Goal: Information Seeking & Learning: Check status

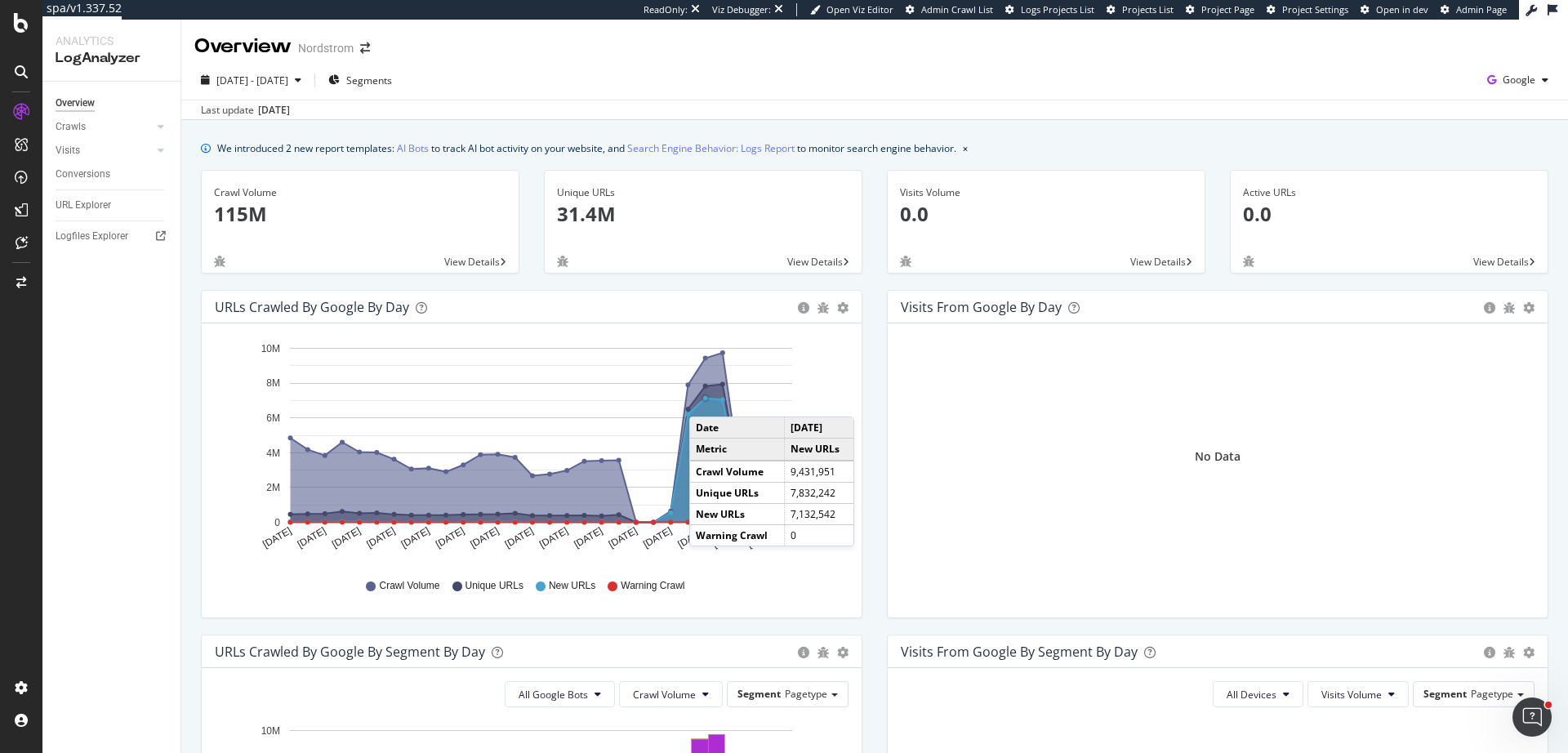
click at [705, 400] on circle "A chart." at bounding box center [705, 398] width 5 height 5
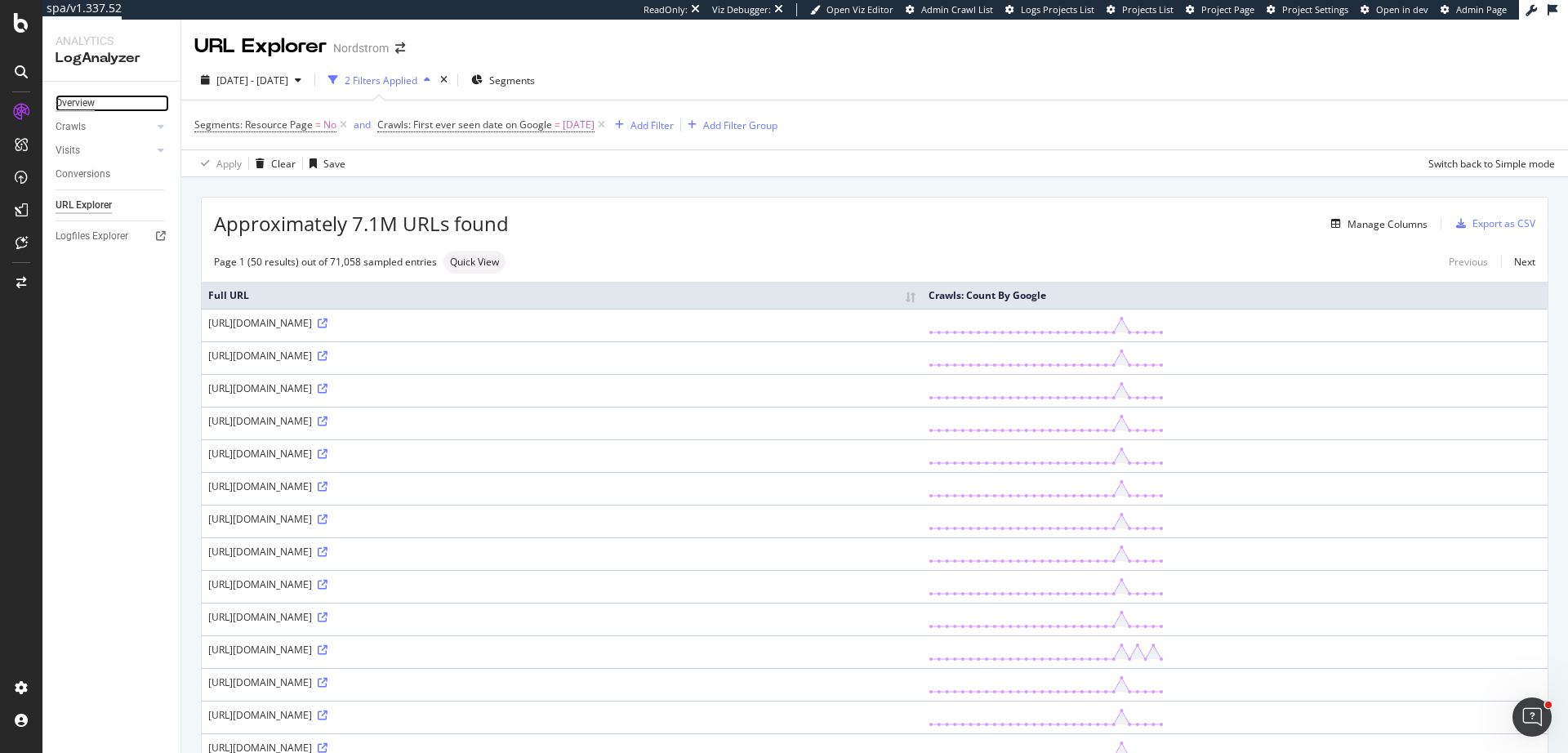
click at [70, 108] on div "Overview" at bounding box center [75, 103] width 39 height 18
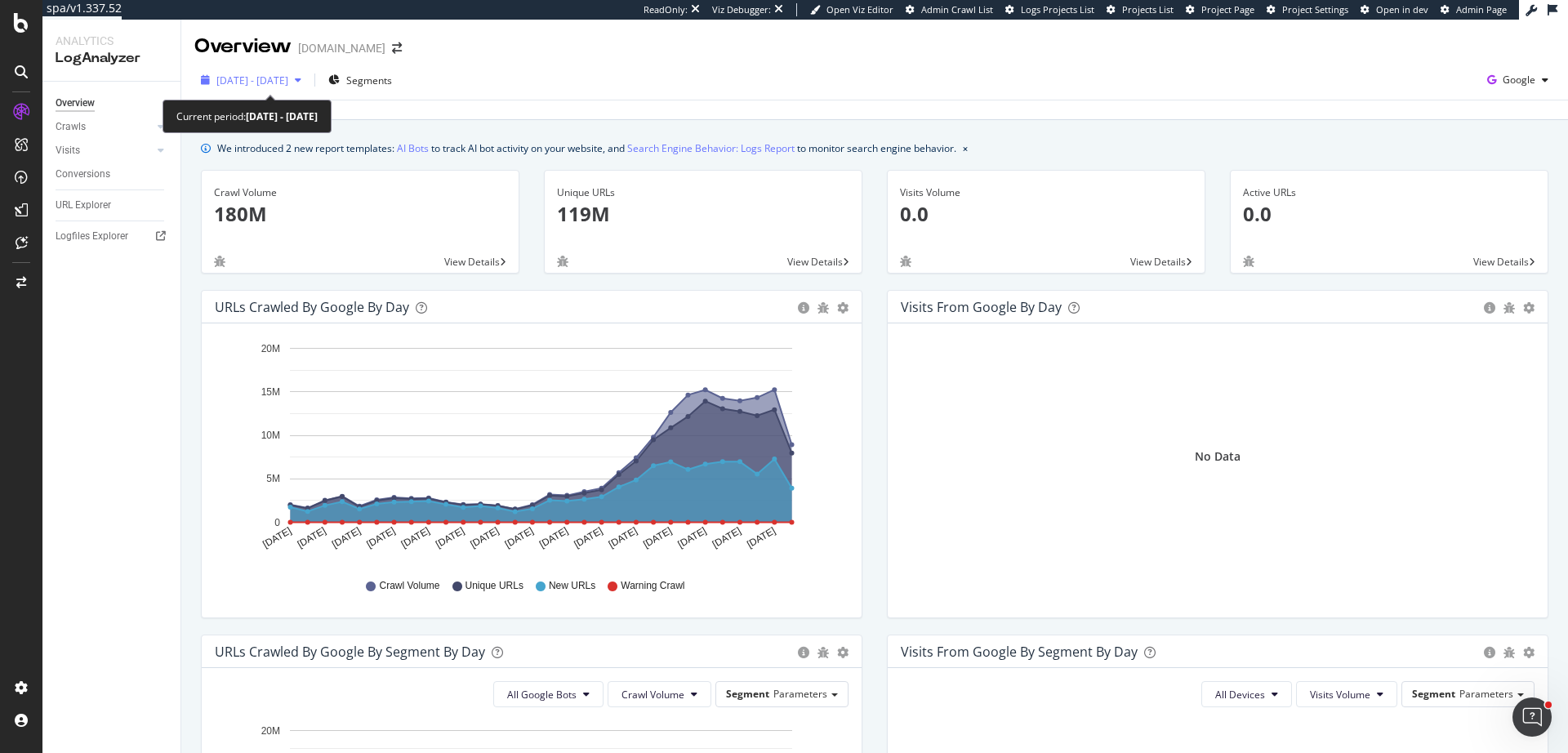
click at [282, 79] on span "2025 Sep. 1st - Sep. 30th" at bounding box center [253, 80] width 72 height 14
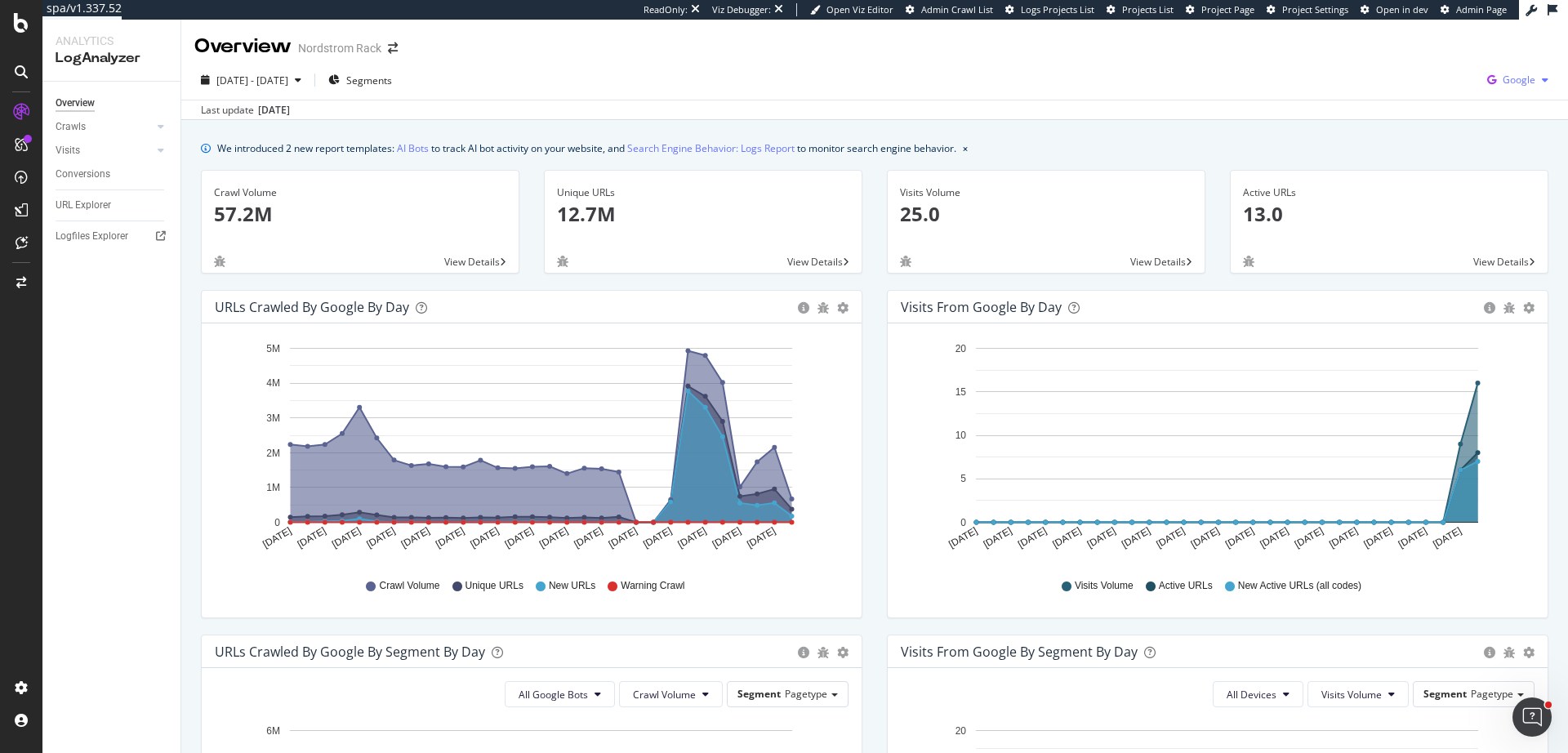
click at [1515, 76] on span "Google" at bounding box center [1518, 80] width 32 height 14
click at [1415, 73] on div "Bing" at bounding box center [1412, 65] width 113 height 24
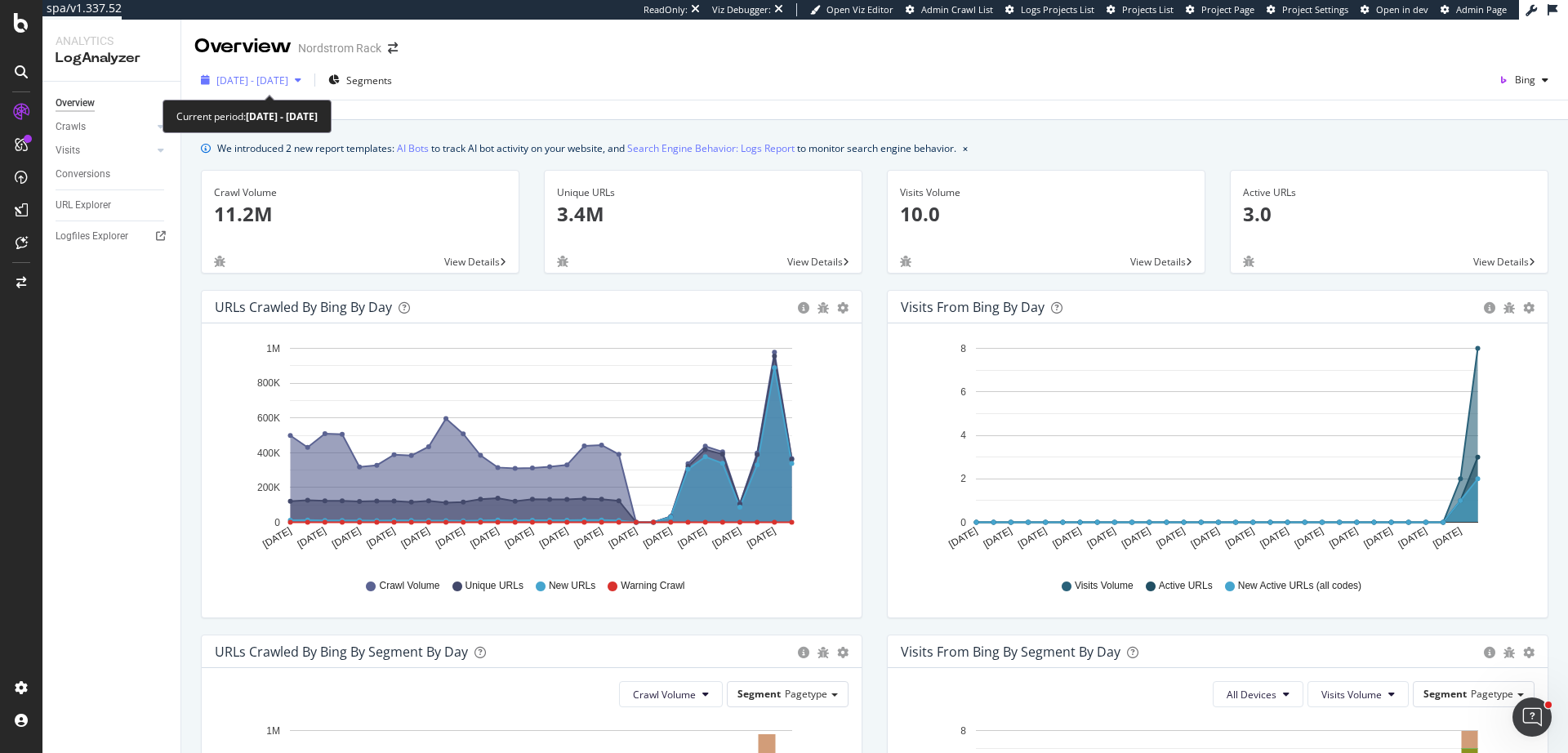
click at [294, 90] on div "[DATE] - [DATE]" at bounding box center [251, 80] width 114 height 24
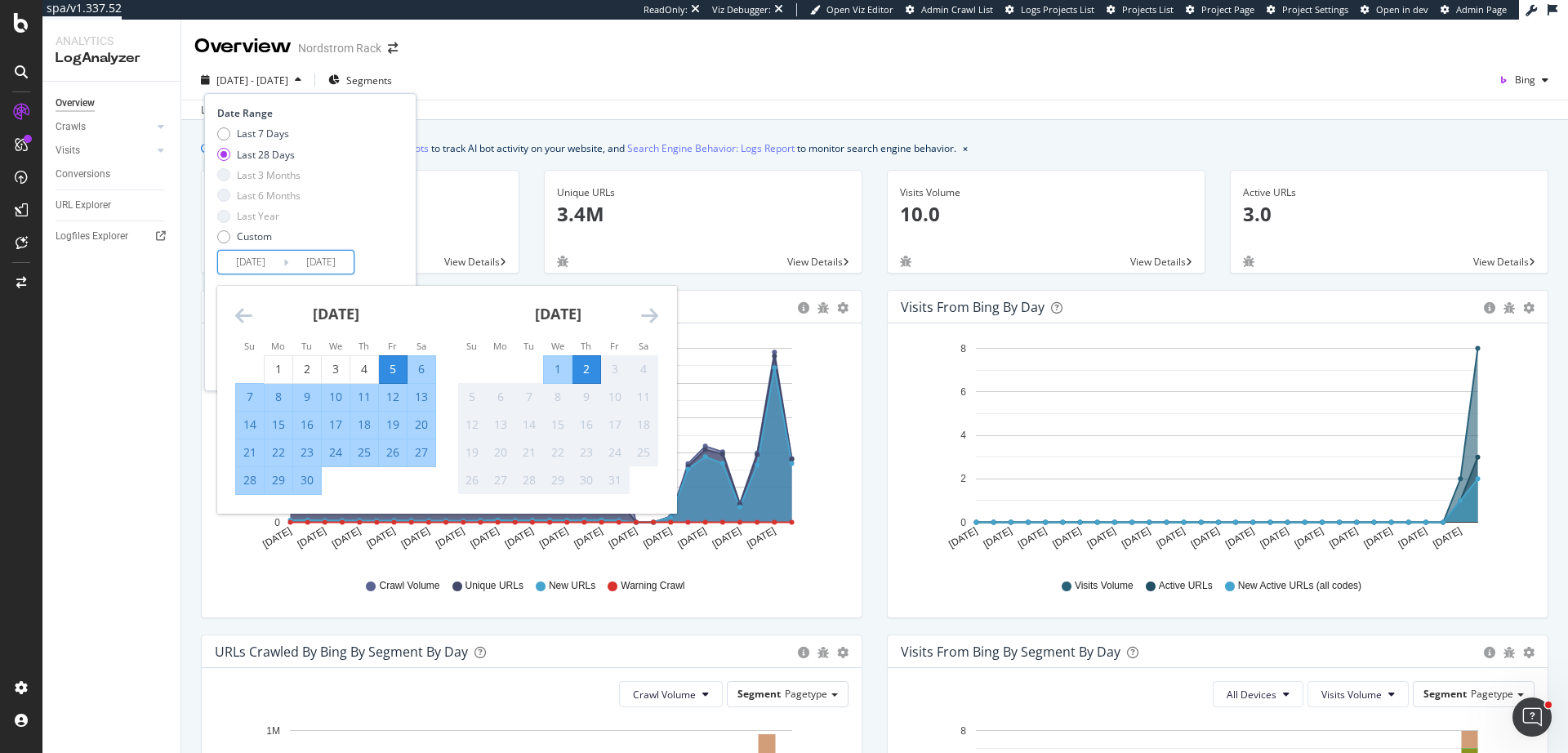
click at [269, 270] on input "2025/09/05" at bounding box center [251, 262] width 66 height 23
click at [237, 301] on div "September 2025" at bounding box center [335, 320] width 201 height 69
click at [237, 314] on icon "Move backward to switch to the previous month." at bounding box center [243, 315] width 18 height 19
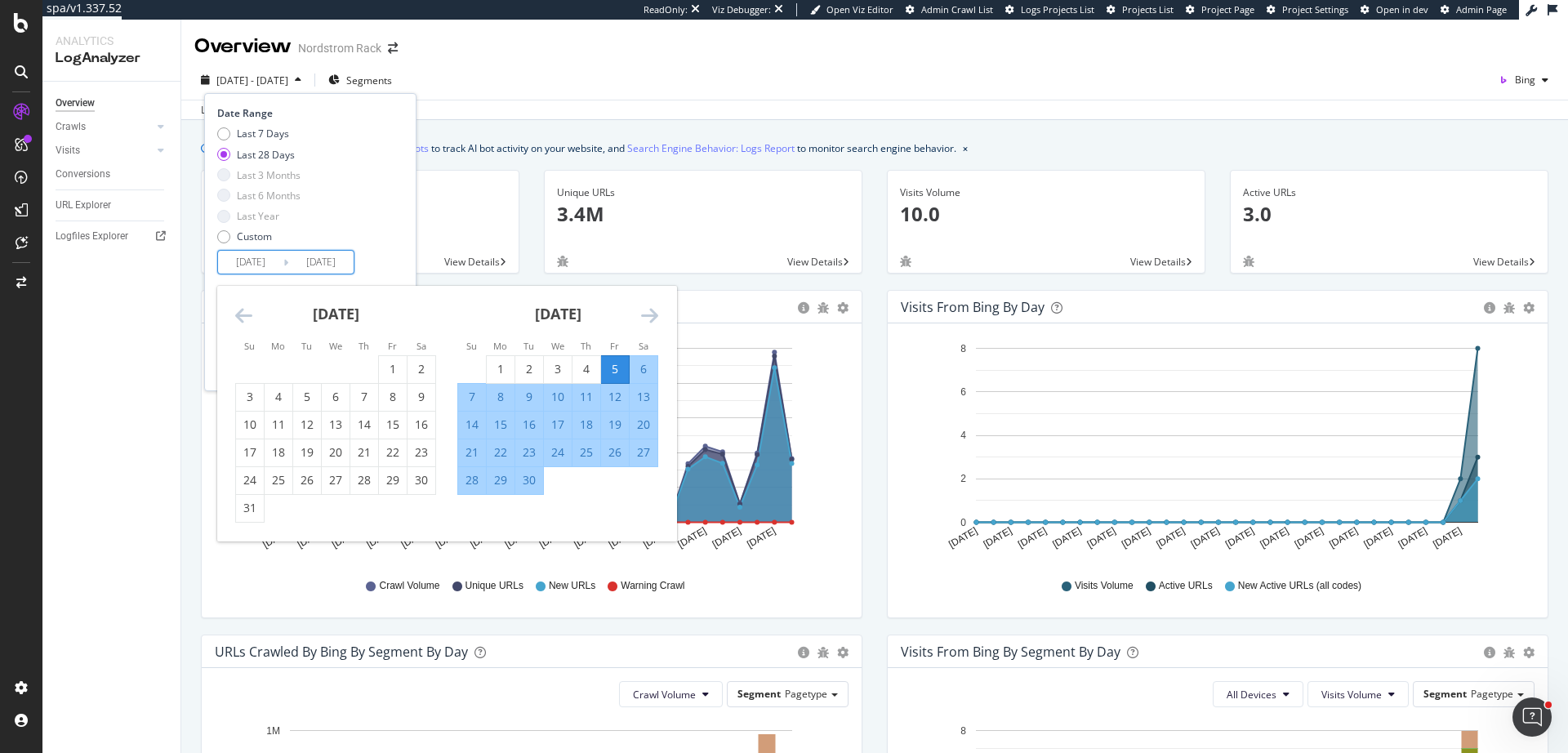
click at [246, 317] on icon "Move backward to switch to the previous month." at bounding box center [243, 315] width 18 height 19
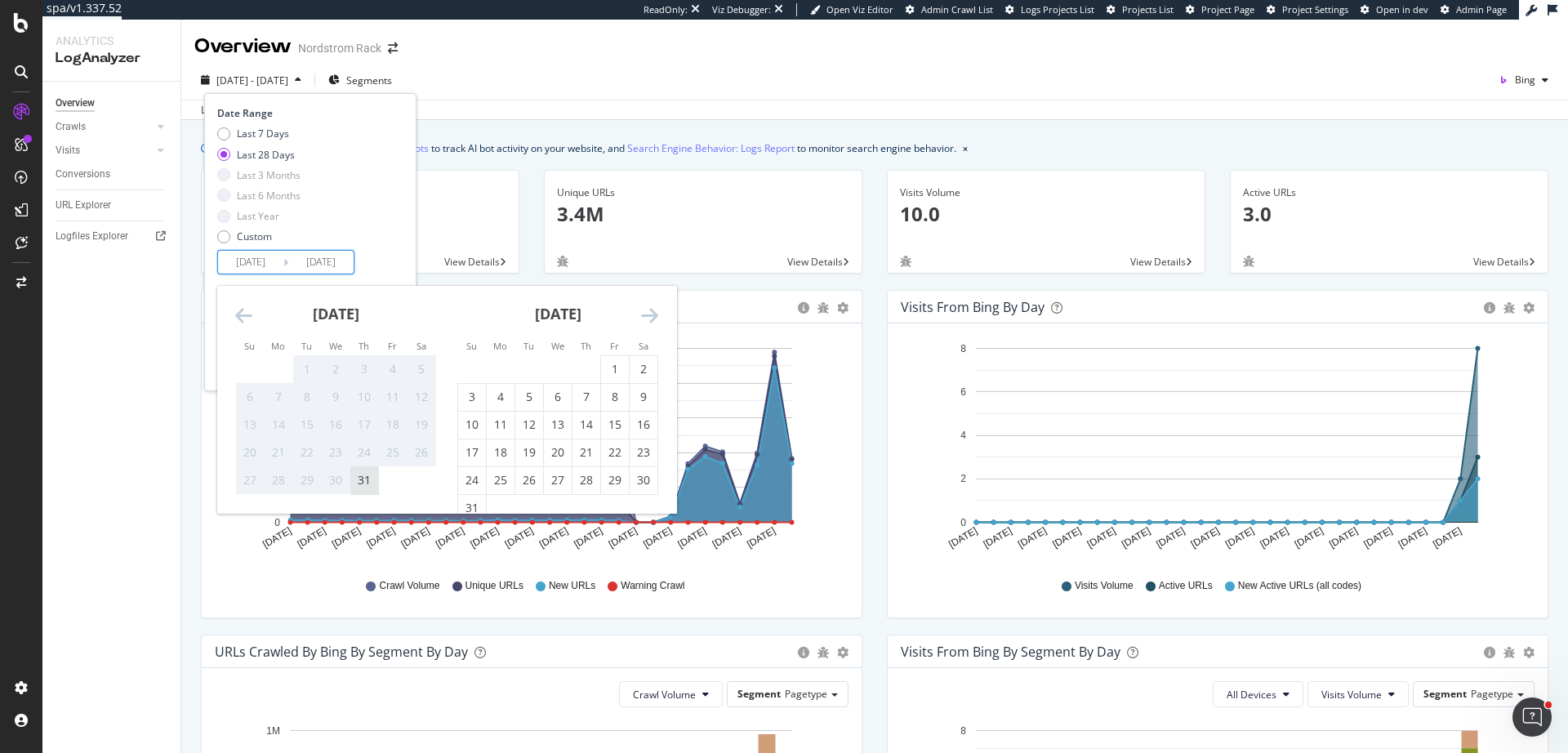
click at [361, 490] on div "31" at bounding box center [365, 481] width 28 height 27
type input "2025/07/31"
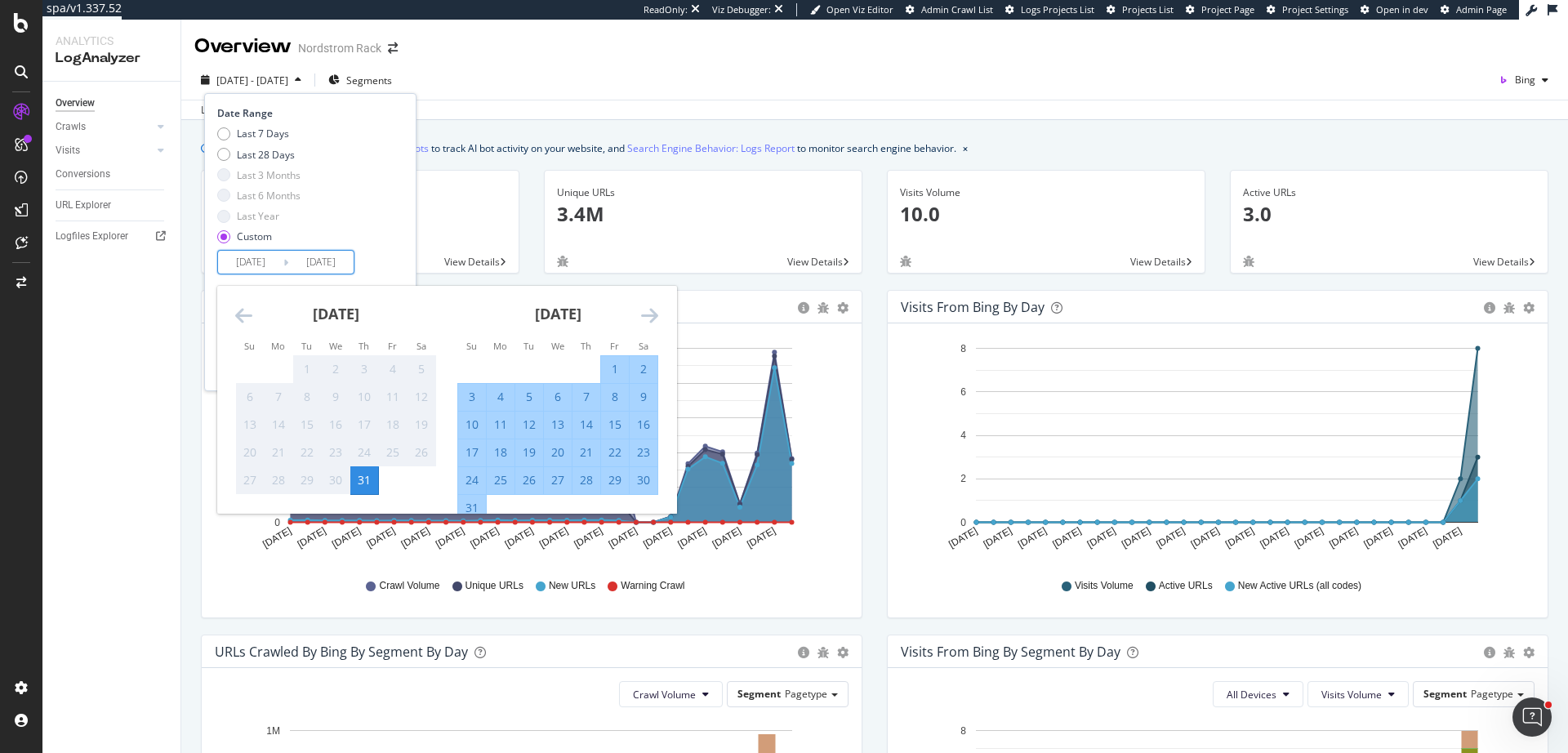
click at [397, 266] on div "Date Range Last 7 Days Last 28 Days Last 3 Months Last 6 Months Last Year Custo…" at bounding box center [308, 191] width 182 height 169
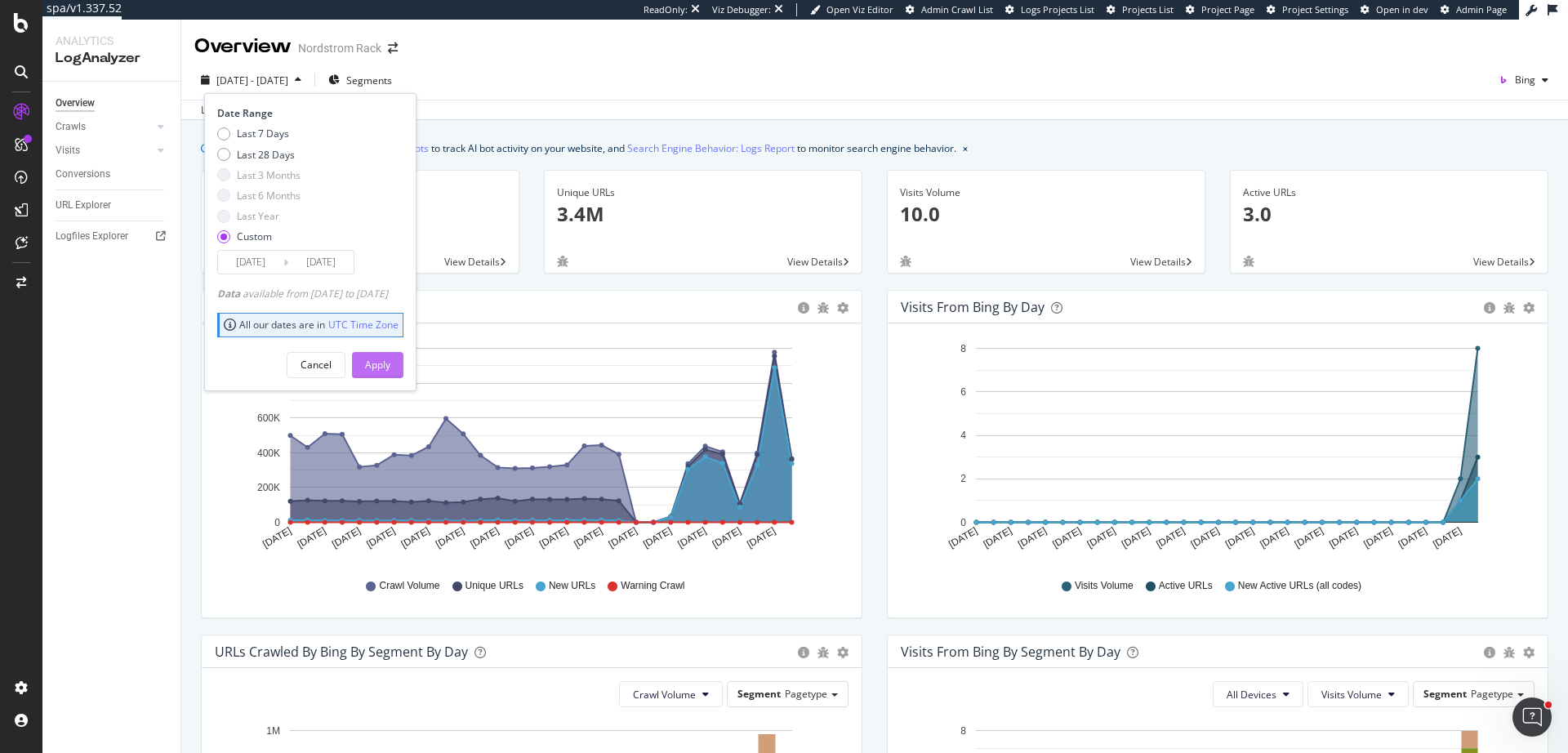
click at [391, 358] on div "Apply" at bounding box center [377, 364] width 25 height 14
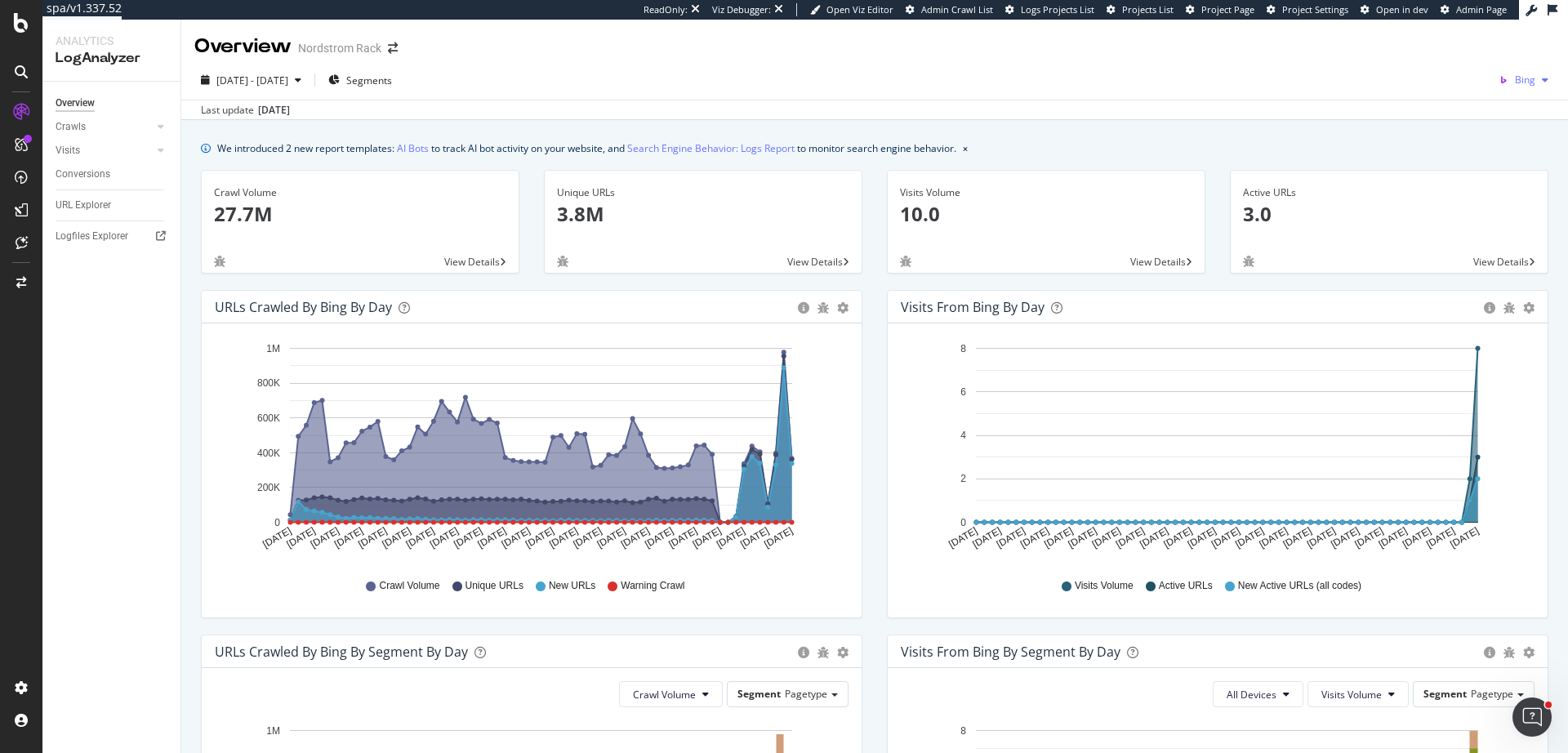
click at [1518, 85] on span "Bing" at bounding box center [1525, 80] width 20 height 14
click at [1430, 31] on span "Google" at bounding box center [1436, 35] width 60 height 15
